Goal: Find specific page/section

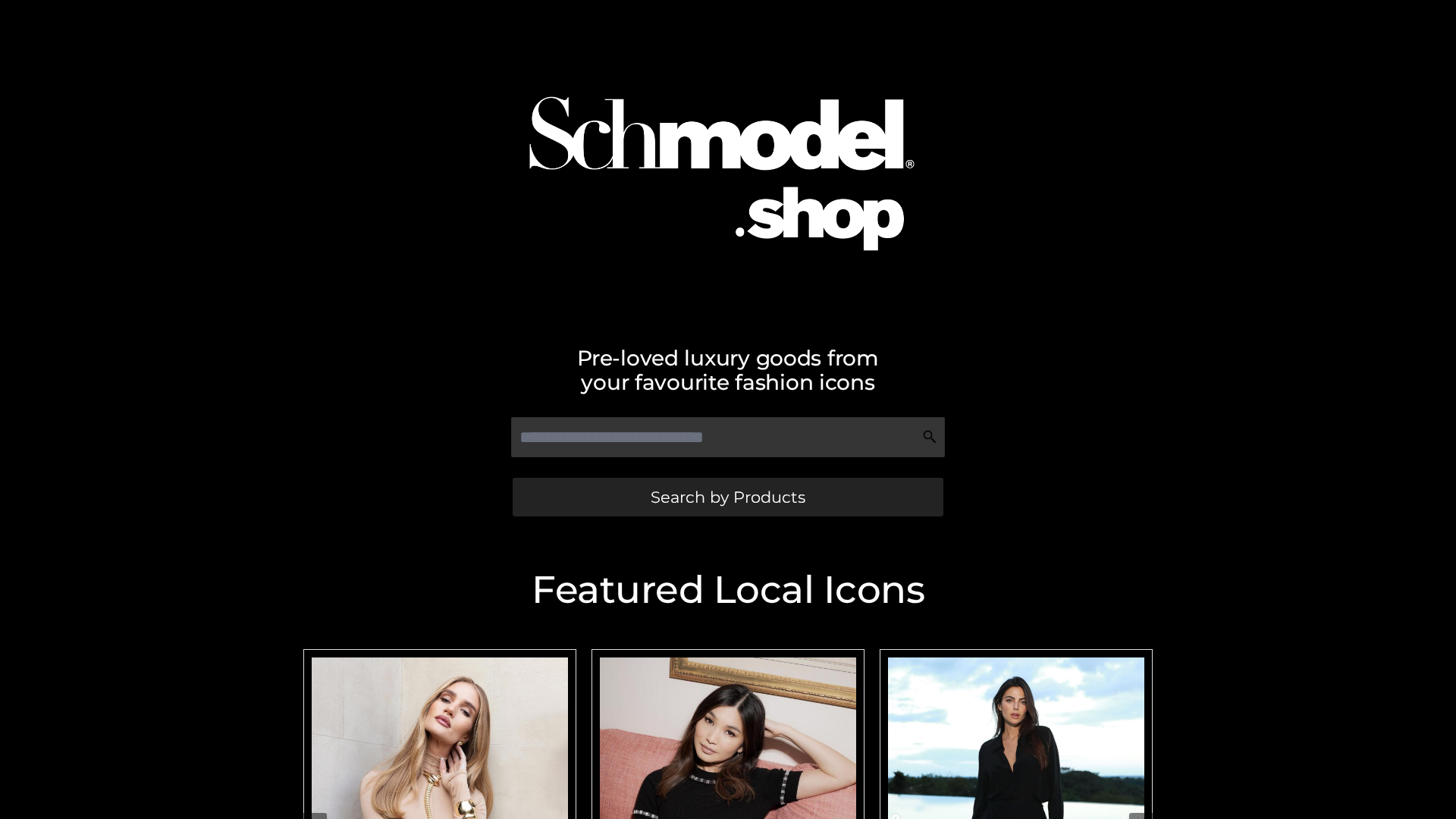
click at [727, 497] on span "Search by Products" at bounding box center [728, 497] width 155 height 16
